Goal: Task Accomplishment & Management: Complete application form

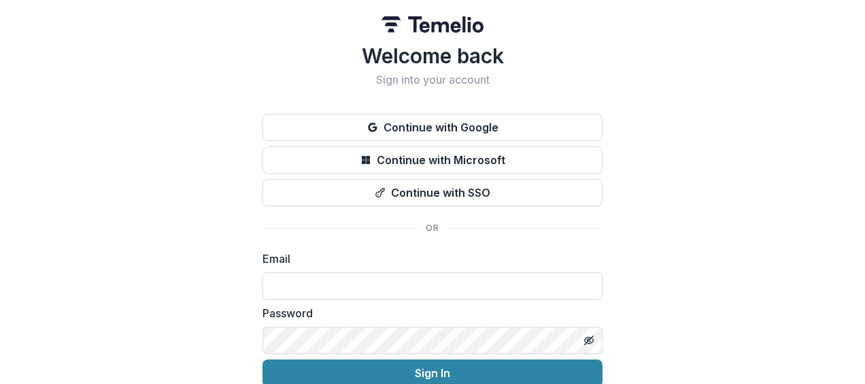
scroll to position [61, 0]
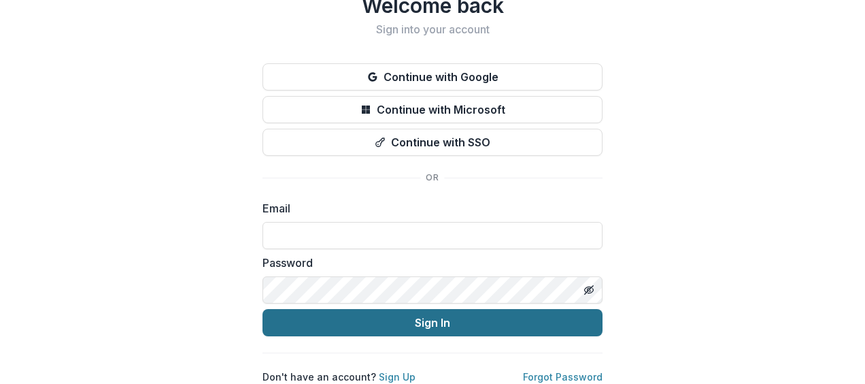
type input "**********"
click at [391, 311] on button "Sign In" at bounding box center [433, 322] width 340 height 27
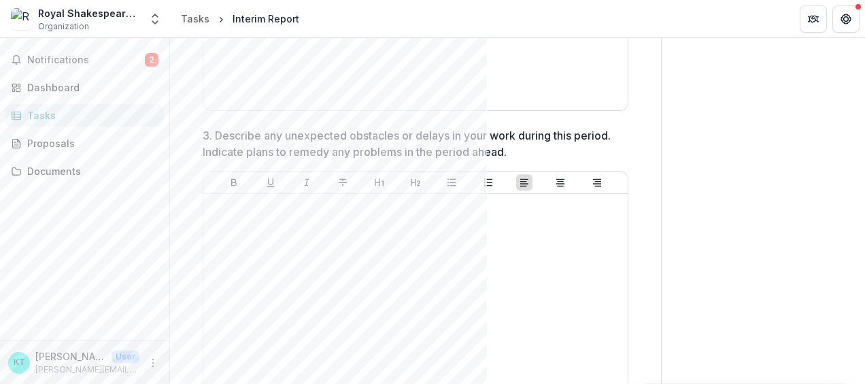
scroll to position [1307, 0]
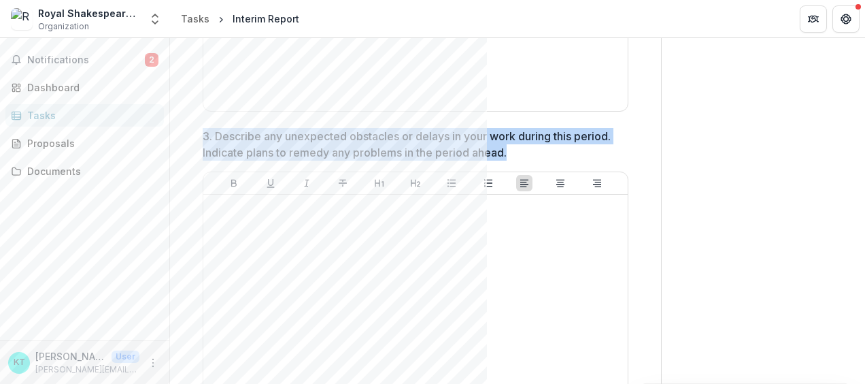
drag, startPoint x: 561, startPoint y: 146, endPoint x: 195, endPoint y: 131, distance: 365.7
click at [195, 131] on div "**********" at bounding box center [416, 68] width 448 height 2468
copy p "3. Describe any unexpected obstacles or delays in your work during this period.…"
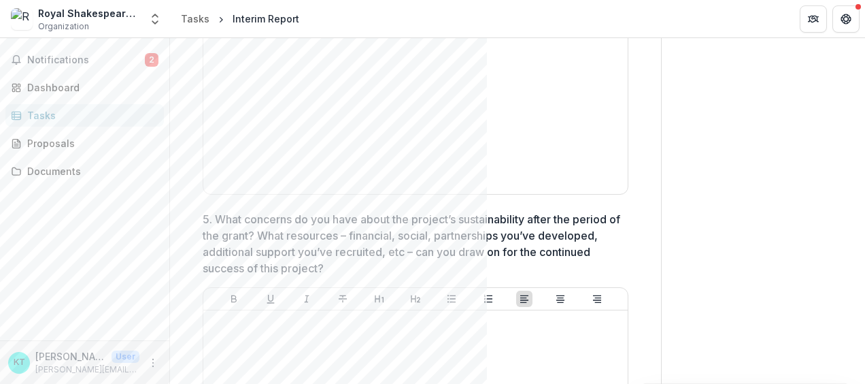
scroll to position [1895, 0]
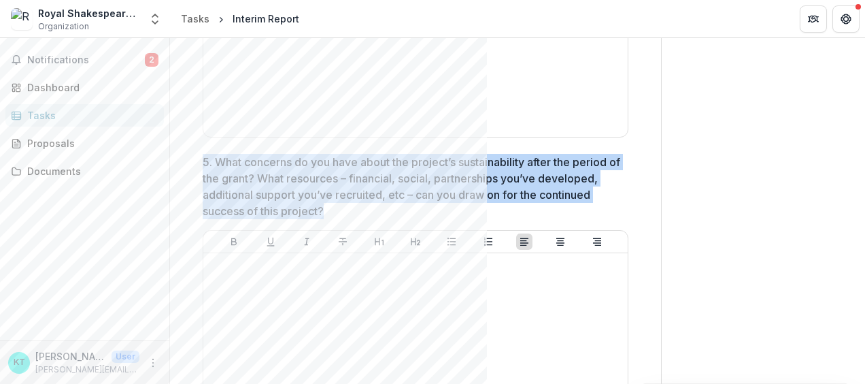
drag, startPoint x: 403, startPoint y: 204, endPoint x: 193, endPoint y: 158, distance: 215.3
copy p "5. What concerns do you have about the project’s sustainability after the perio…"
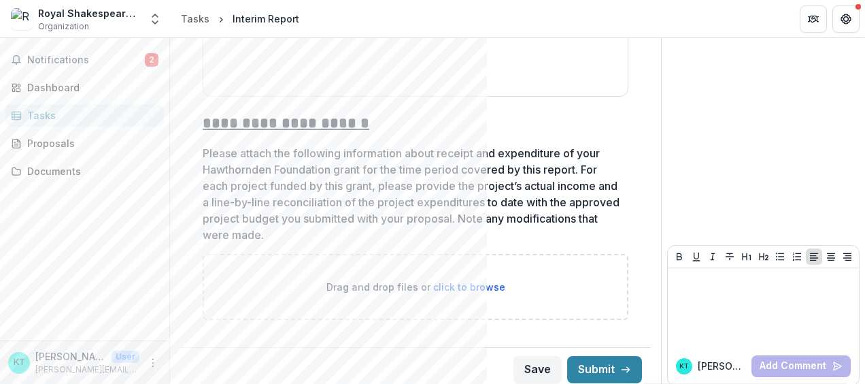
scroll to position [2270, 0]
